Goal: Task Accomplishment & Management: Manage account settings

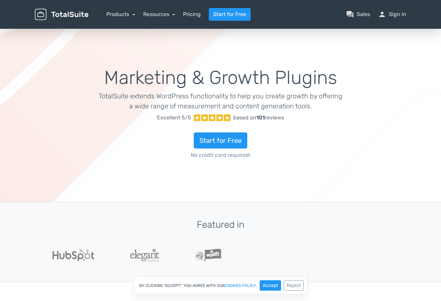
click at [392, 14] on link "person Sign in" at bounding box center [392, 14] width 28 height 8
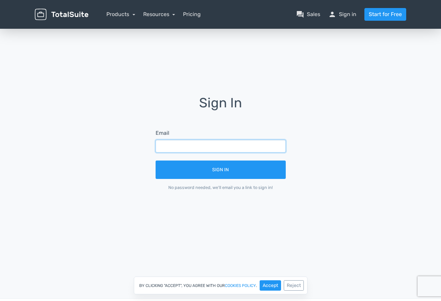
type input "[PERSON_NAME][EMAIL_ADDRESS][DOMAIN_NAME]"
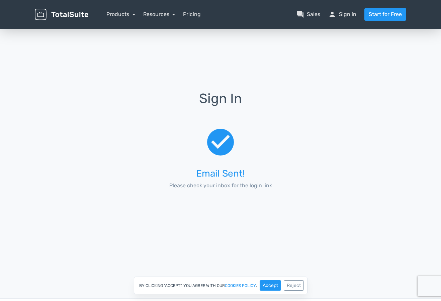
click at [248, 167] on div "check_circle Email Sent! Please check your inbox for the login link" at bounding box center [220, 159] width 149 height 89
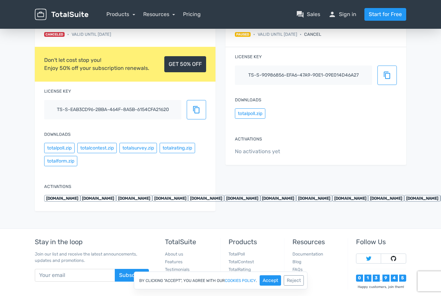
scroll to position [52, 0]
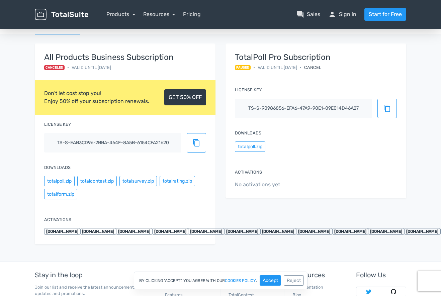
click at [295, 150] on div "totalpoll.zip" at bounding box center [316, 147] width 162 height 13
click at [62, 179] on button "totalpoll.zip" at bounding box center [59, 181] width 30 height 10
click at [188, 100] on link "GET 50% OFF" at bounding box center [185, 97] width 42 height 16
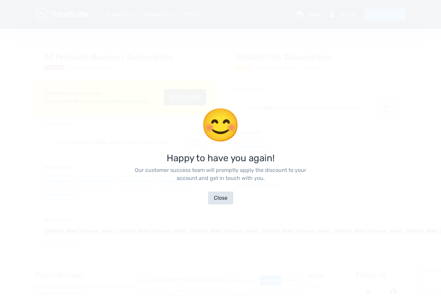
click at [218, 204] on button "Close" at bounding box center [220, 198] width 25 height 13
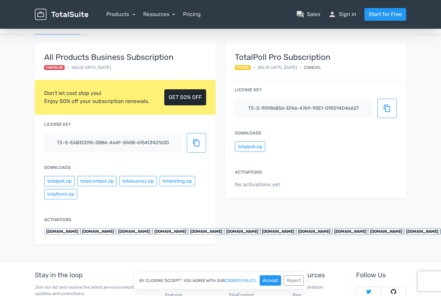
click at [183, 96] on link "GET 50% OFF" at bounding box center [185, 97] width 42 height 16
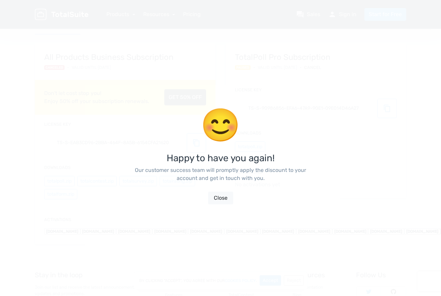
click at [184, 99] on div "😊 Happy to have you again! Our customer success team will promptly apply the di…" at bounding box center [220, 156] width 181 height 296
click at [214, 204] on button "Close" at bounding box center [220, 198] width 25 height 13
